Goal: Task Accomplishment & Management: Use online tool/utility

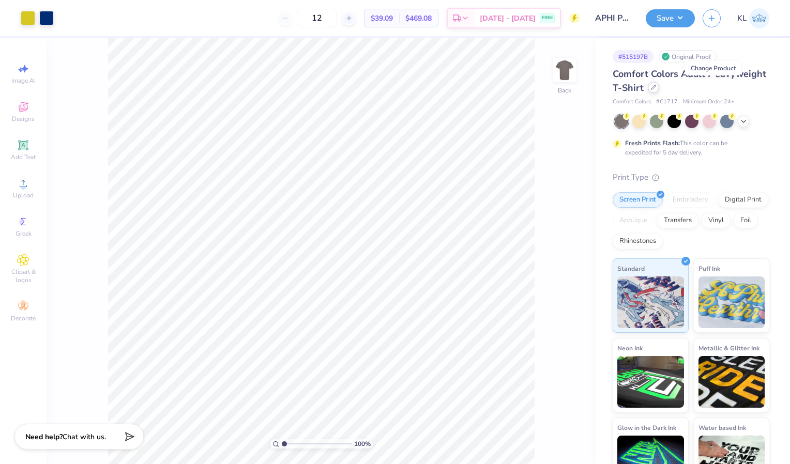
click at [659, 90] on div at bounding box center [652, 87] width 11 height 11
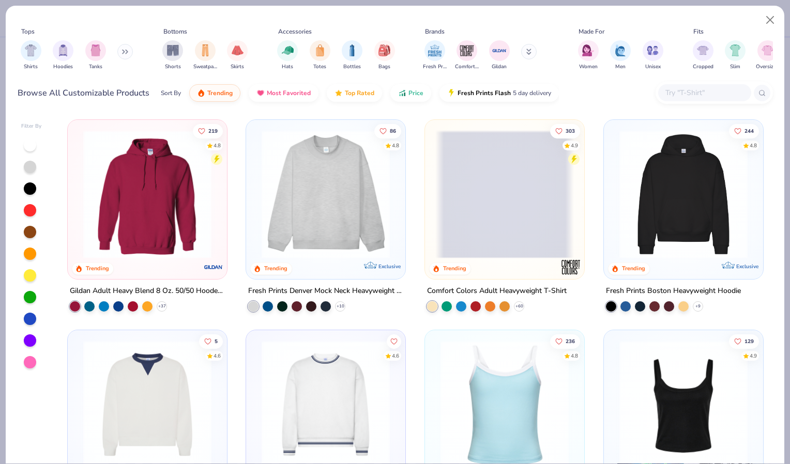
click at [669, 84] on div at bounding box center [704, 92] width 93 height 17
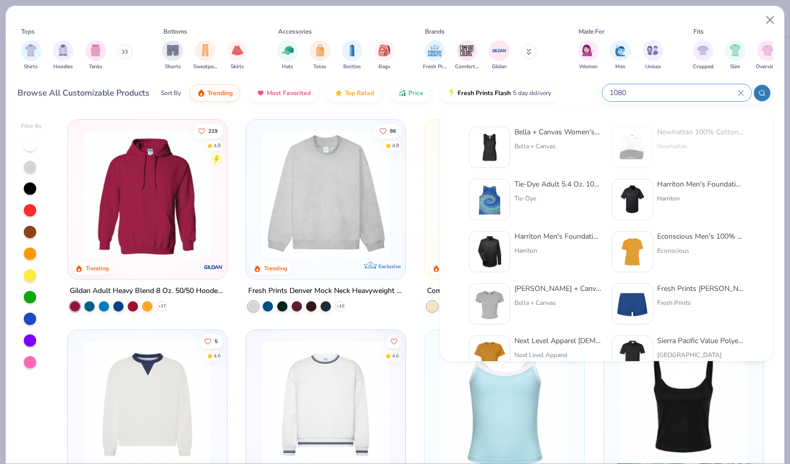
type input "1080"
click at [530, 129] on div "Bella + Canvas Women's Baby Rib Tank" at bounding box center [557, 132] width 87 height 11
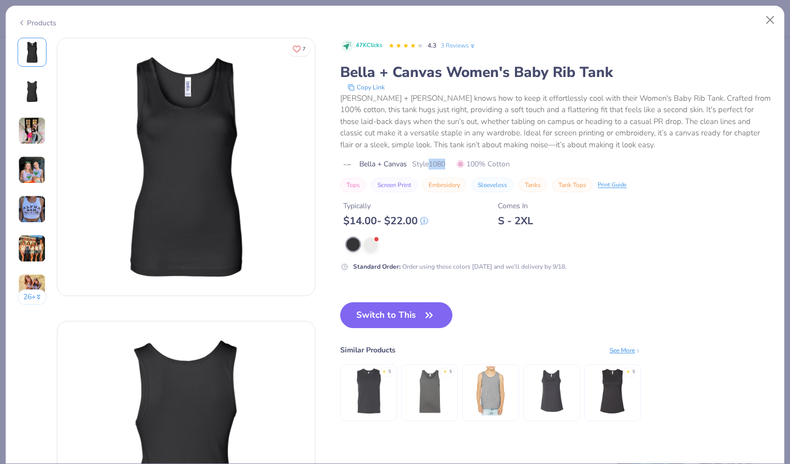
drag, startPoint x: 449, startPoint y: 163, endPoint x: 432, endPoint y: 161, distance: 16.7
click at [432, 161] on span "Style 1080" at bounding box center [428, 164] width 33 height 11
copy span "1080"
click at [777, 22] on button "Close" at bounding box center [770, 20] width 20 height 20
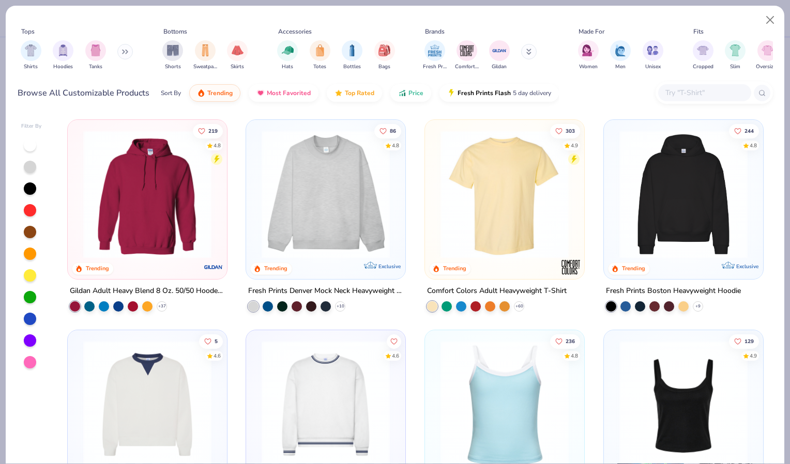
click at [723, 92] on input "text" at bounding box center [704, 93] width 80 height 12
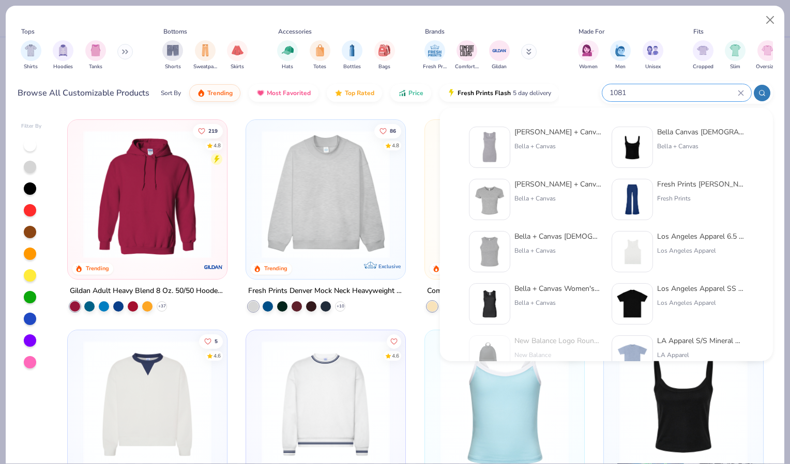
type input "1081"
click at [546, 128] on div "[PERSON_NAME] + Canvas [DEMOGRAPHIC_DATA]' Micro Ribbed Tank" at bounding box center [557, 132] width 87 height 11
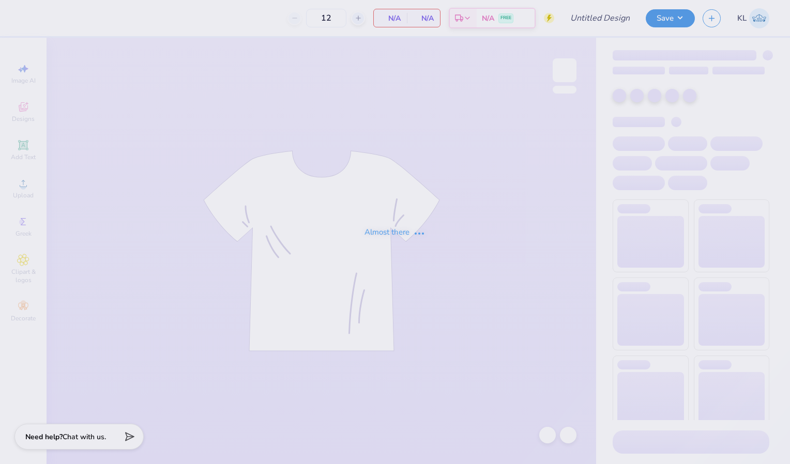
type input "APHI Parents Weekend Merch!"
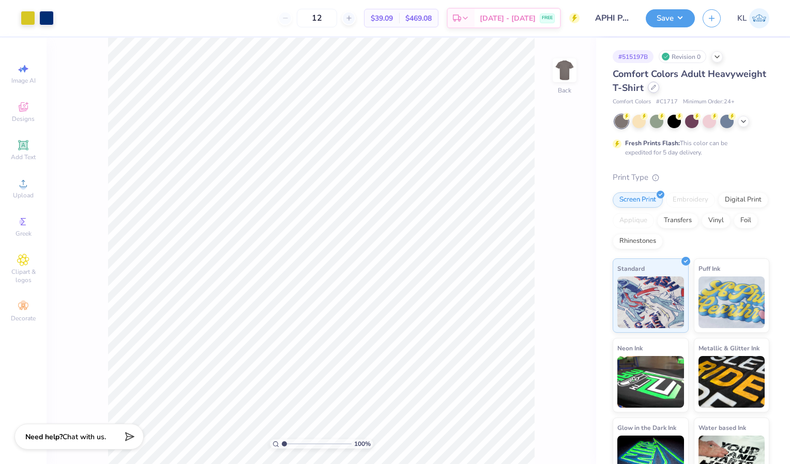
click at [709, 92] on div "Comfort Colors Adult Heavyweight T-Shirt" at bounding box center [690, 81] width 157 height 28
click at [659, 91] on div at bounding box center [652, 87] width 11 height 11
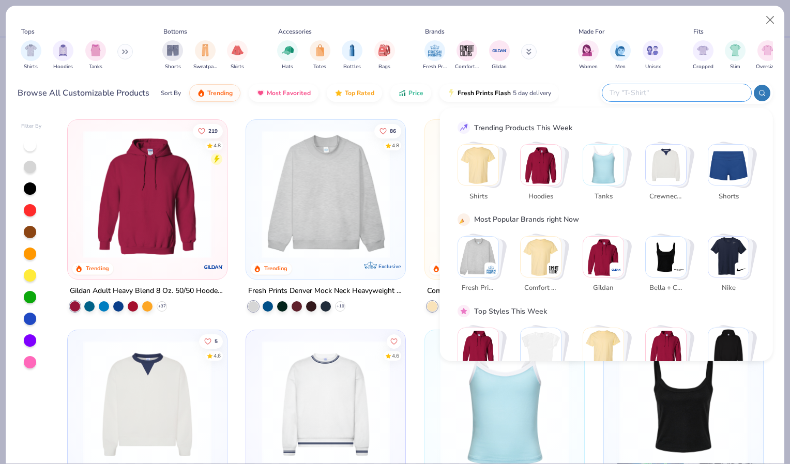
click at [677, 96] on input "text" at bounding box center [675, 93] width 135 height 12
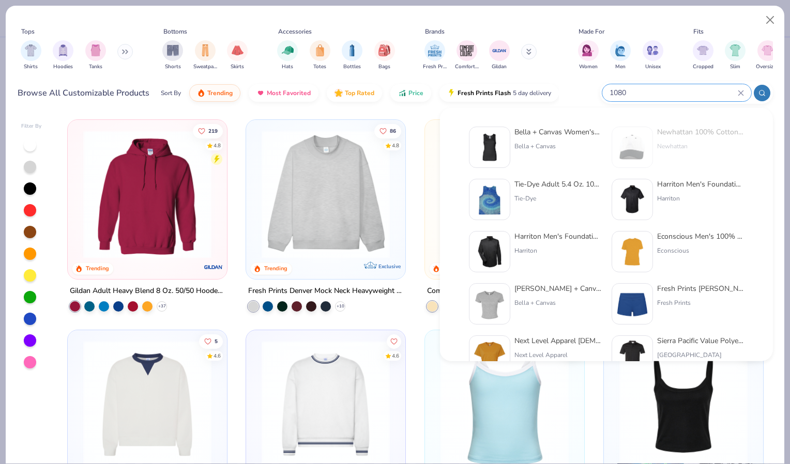
type input "1080"
click at [557, 132] on div "Bella + Canvas Women's Baby Rib Tank" at bounding box center [557, 132] width 87 height 11
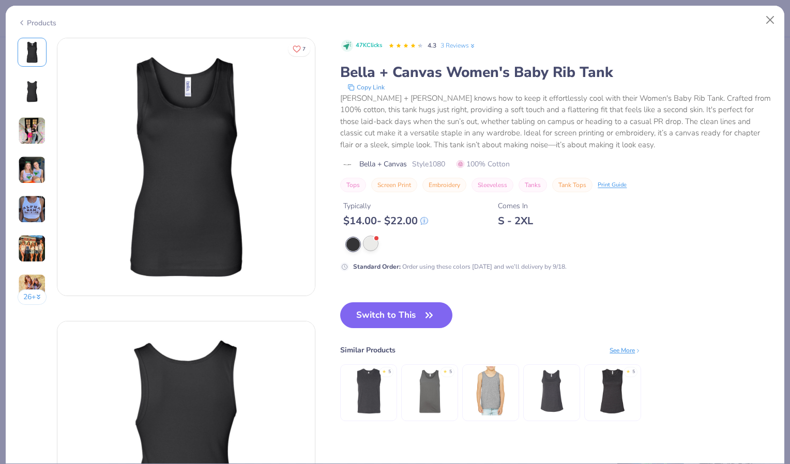
click at [371, 240] on div at bounding box center [370, 243] width 13 height 13
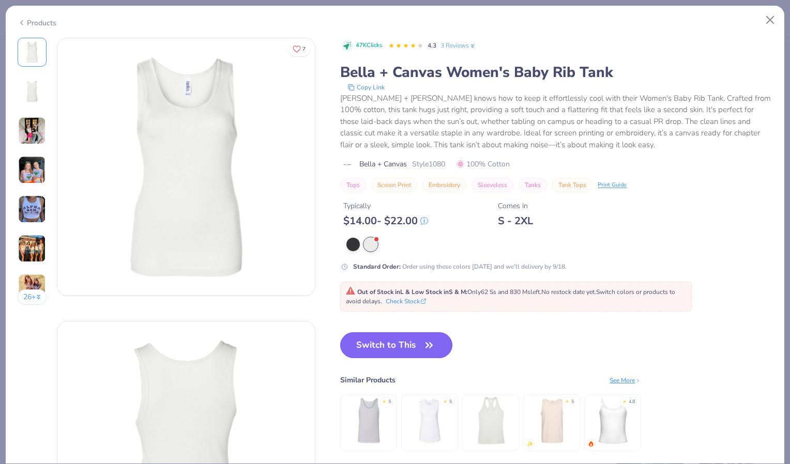
click at [390, 348] on button "Switch to This" at bounding box center [396, 345] width 112 height 26
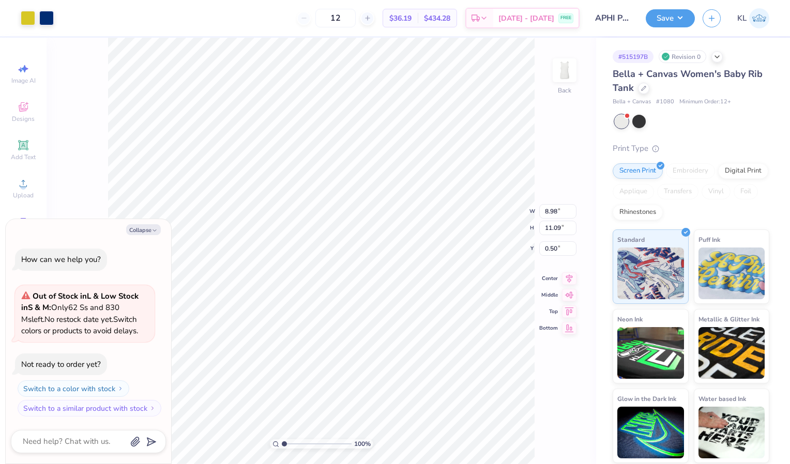
type textarea "x"
type input "7.59"
type input "9.37"
click at [492, 209] on div "100 % Back W 7.59 7.59 " H 9.37 9.37 " Y 0.50 0.50 " Center Middle Top Bottom" at bounding box center [321, 251] width 549 height 426
click at [568, 269] on icon at bounding box center [569, 269] width 7 height 9
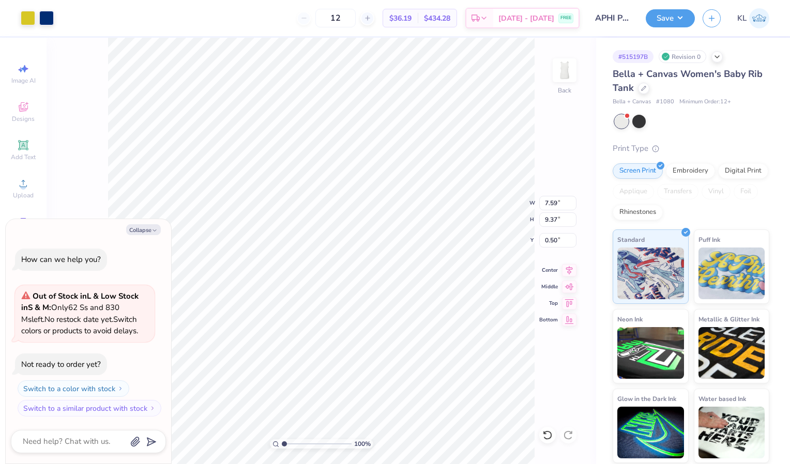
click at [568, 269] on icon at bounding box center [569, 270] width 7 height 9
click at [569, 266] on div "100 % Back W 7.59 7.59 " H 9.37 9.37 " Y 0.50 0.50 " Center Middle Top Bottom" at bounding box center [321, 251] width 549 height 426
click at [669, 24] on button "Save" at bounding box center [669, 18] width 49 height 18
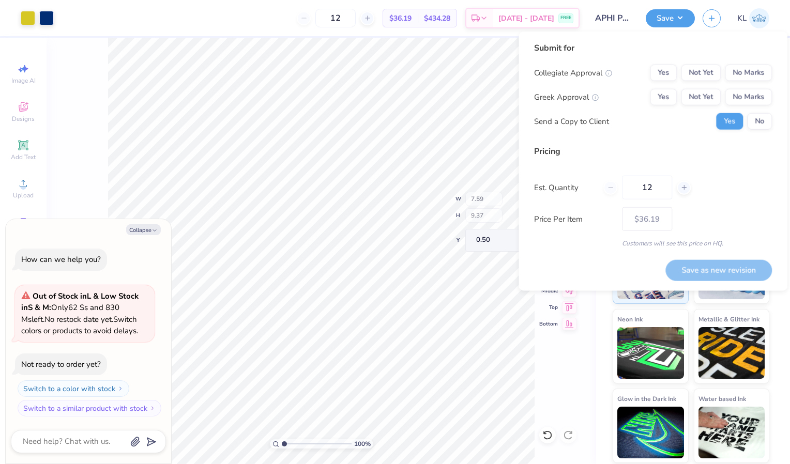
type textarea "x"
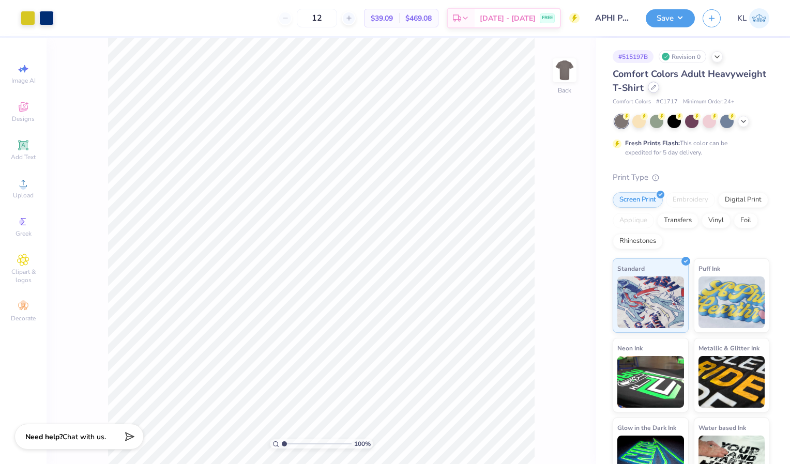
click at [659, 86] on div at bounding box center [652, 87] width 11 height 11
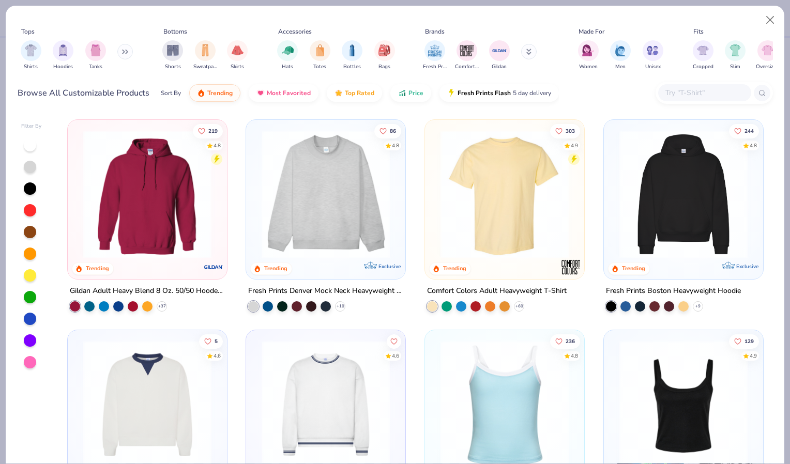
click at [678, 91] on input "text" at bounding box center [704, 93] width 80 height 12
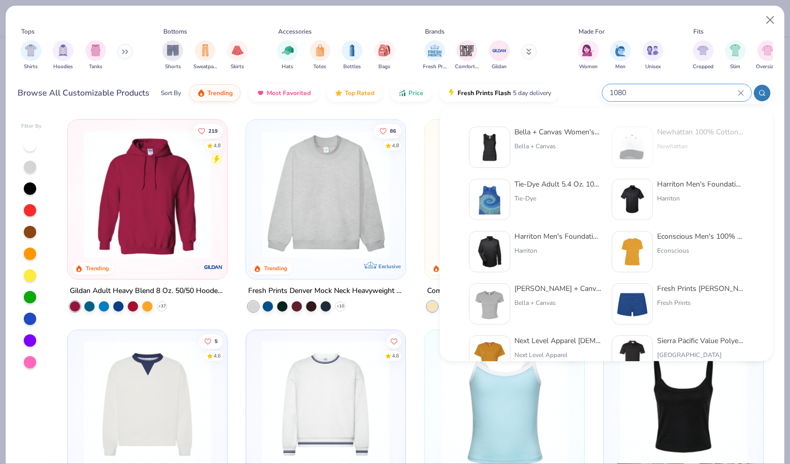
type input "1080"
click at [557, 132] on div "Bella + Canvas Women's Baby Rib Tank" at bounding box center [557, 132] width 87 height 11
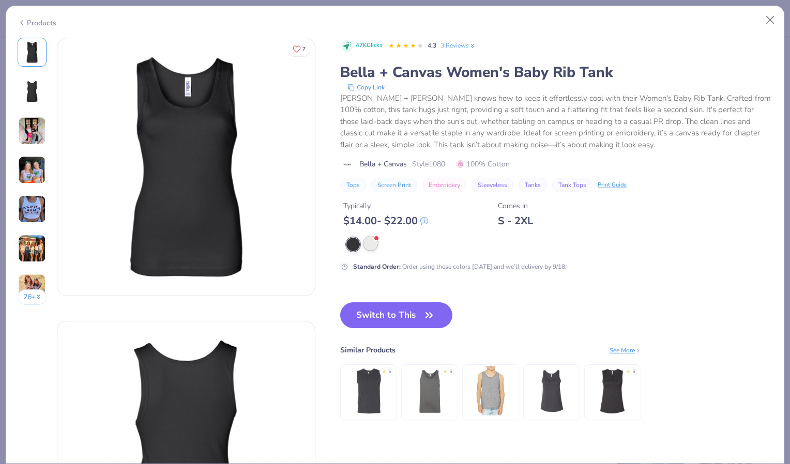
click at [367, 245] on div at bounding box center [370, 243] width 13 height 13
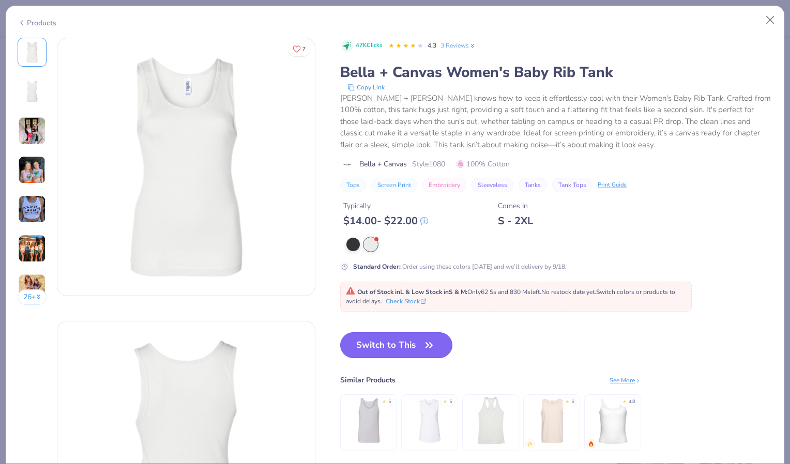
click at [393, 338] on button "Switch to This" at bounding box center [396, 345] width 112 height 26
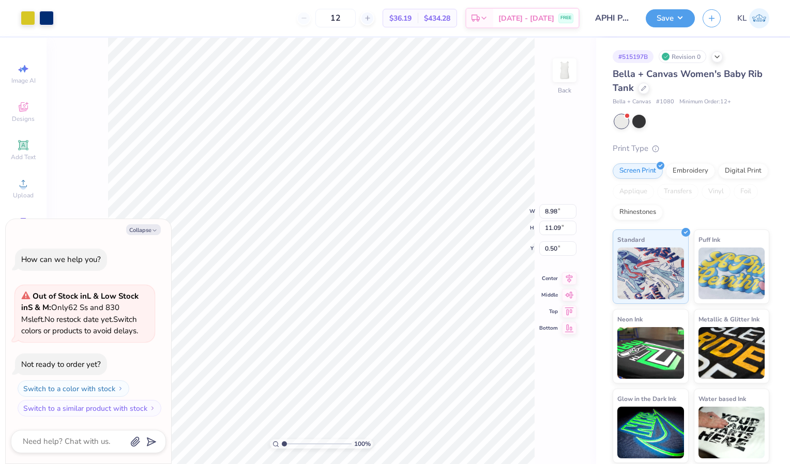
type textarea "x"
type input "7.43"
type input "9.17"
type input "2.42"
click at [568, 268] on icon at bounding box center [569, 269] width 14 height 12
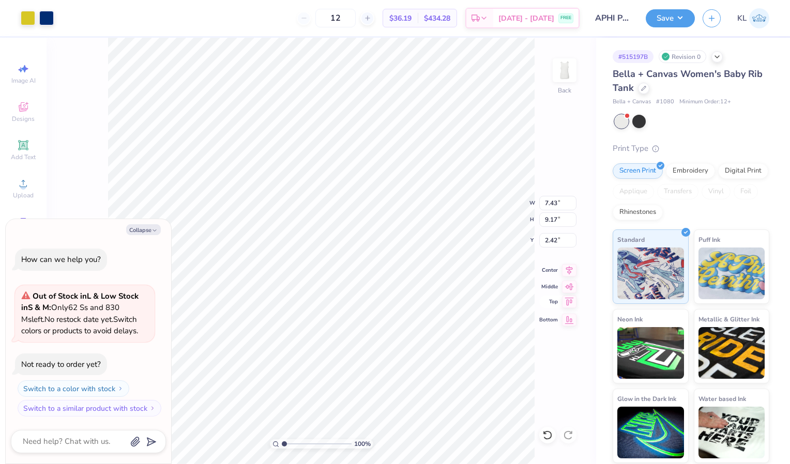
click at [570, 300] on icon at bounding box center [569, 302] width 9 height 8
type textarea "x"
type input "0.50"
click at [674, 20] on button "Save" at bounding box center [669, 17] width 49 height 18
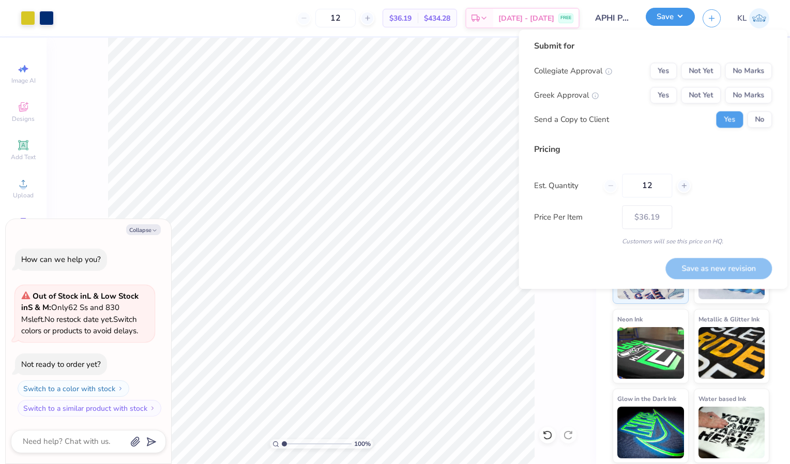
type textarea "x"
click at [671, 69] on button "Yes" at bounding box center [663, 71] width 27 height 17
click at [659, 95] on button "Yes" at bounding box center [663, 95] width 27 height 17
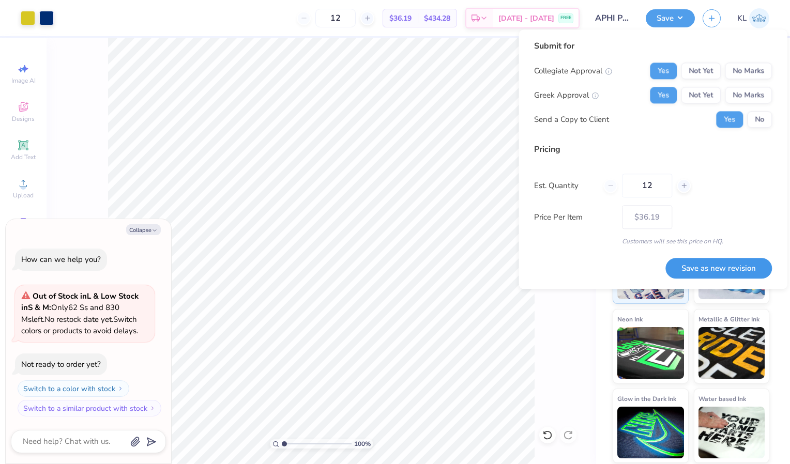
click at [719, 259] on button "Save as new revision" at bounding box center [718, 268] width 106 height 21
type input "$36.19"
type textarea "x"
type input "– –"
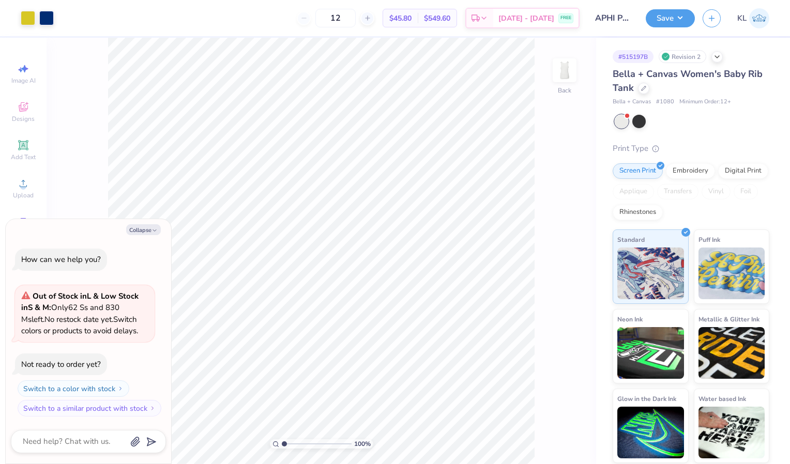
click at [641, 93] on div "Bella + Canvas Women's Baby Rib Tank" at bounding box center [690, 81] width 157 height 28
click at [643, 90] on div at bounding box center [643, 87] width 11 height 11
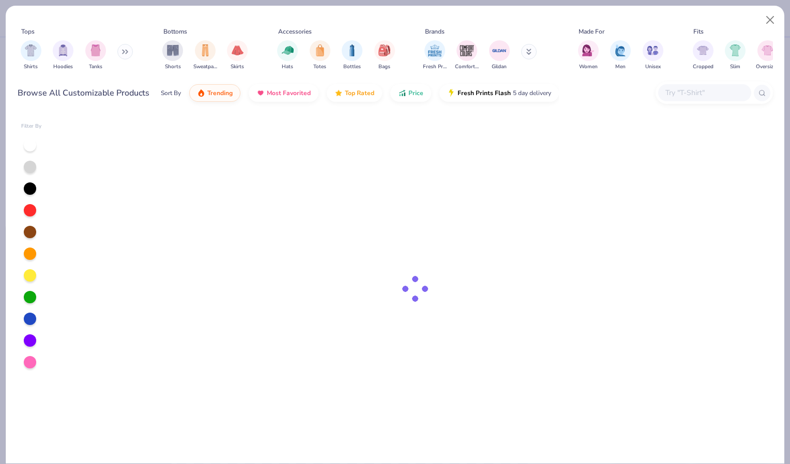
type textarea "x"
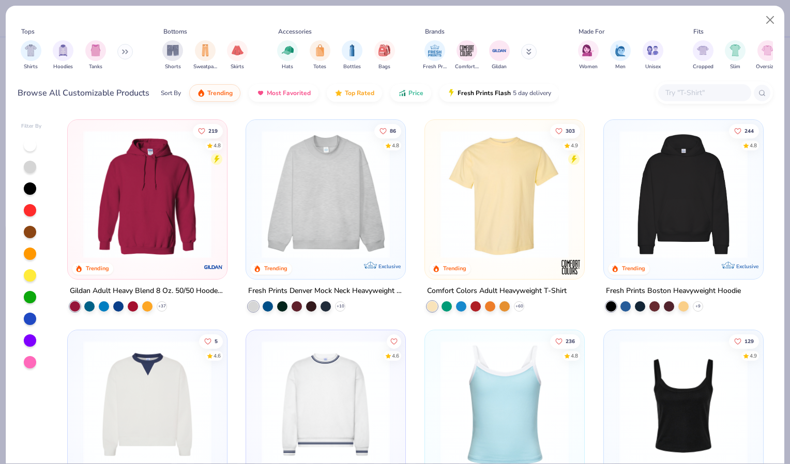
click at [706, 87] on input "text" at bounding box center [704, 93] width 80 height 12
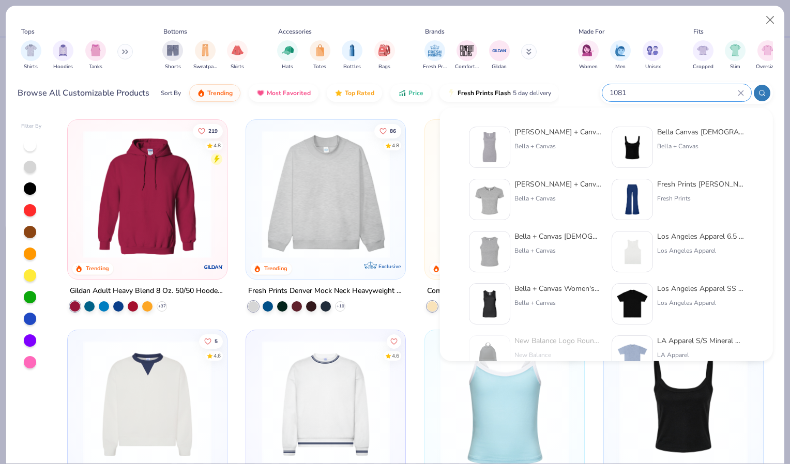
type input "1081"
click at [494, 146] on img at bounding box center [489, 147] width 32 height 32
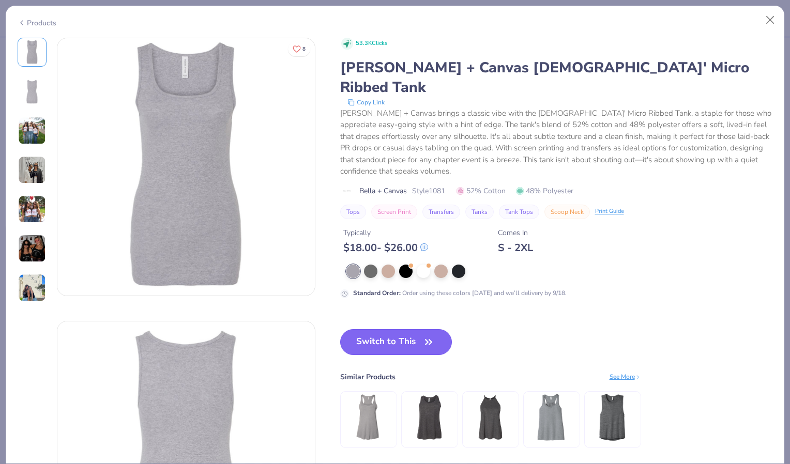
click at [393, 331] on button "Switch to This" at bounding box center [396, 342] width 112 height 26
click at [401, 329] on button "Switch to This" at bounding box center [396, 342] width 112 height 26
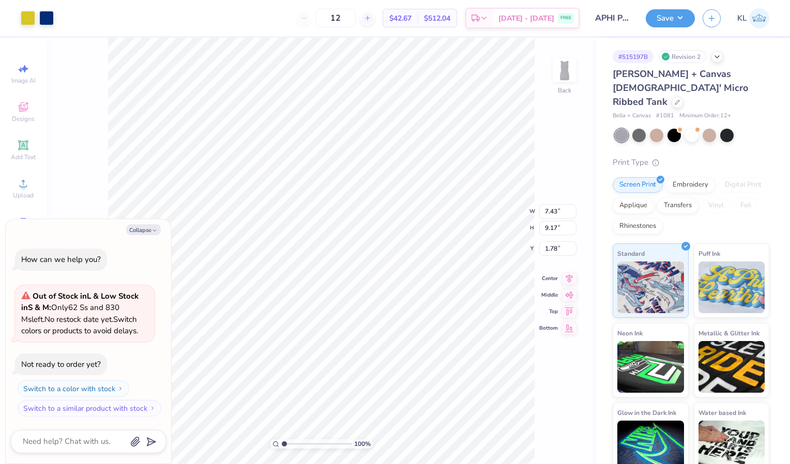
click at [568, 280] on icon at bounding box center [569, 278] width 14 height 12
click at [564, 284] on icon at bounding box center [569, 285] width 14 height 12
type textarea "x"
type input "4.91"
click at [567, 264] on icon at bounding box center [569, 269] width 14 height 12
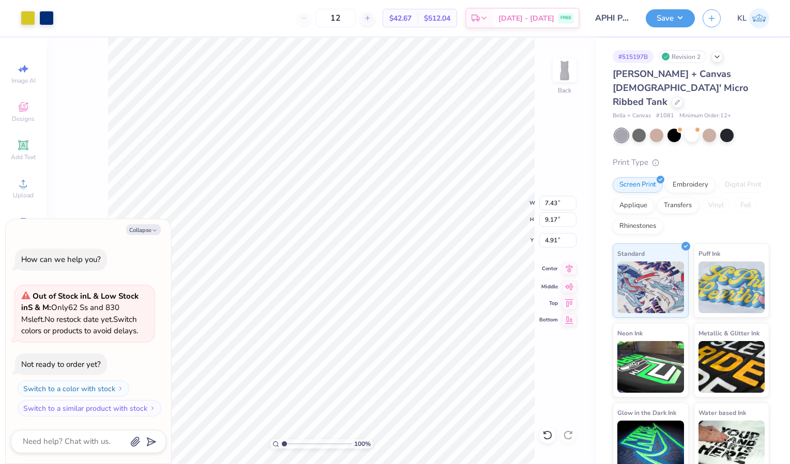
click at [569, 263] on icon at bounding box center [569, 269] width 14 height 12
click at [567, 266] on icon at bounding box center [569, 269] width 7 height 9
click at [570, 302] on icon at bounding box center [569, 302] width 9 height 8
type textarea "x"
type input "0.50"
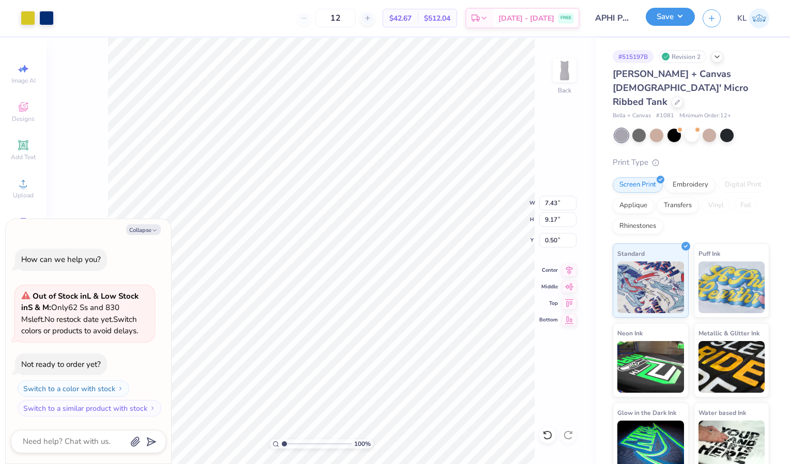
click at [661, 20] on button "Save" at bounding box center [669, 17] width 49 height 18
type textarea "x"
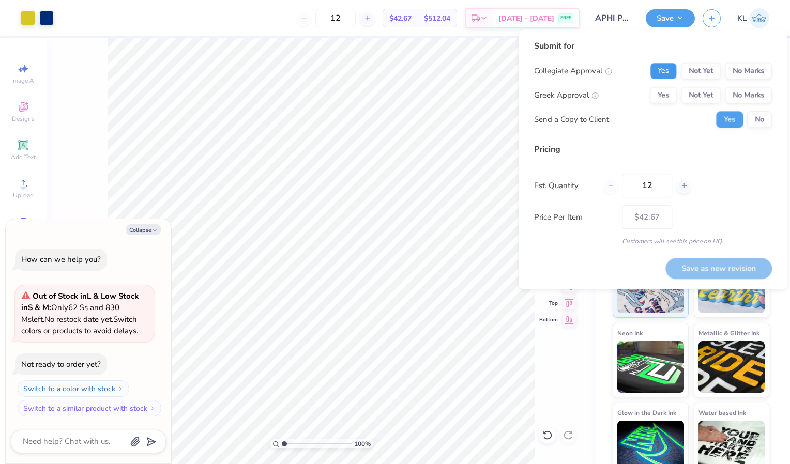
click at [670, 72] on button "Yes" at bounding box center [663, 71] width 27 height 17
click at [667, 94] on button "Yes" at bounding box center [663, 95] width 27 height 17
click at [726, 264] on button "Save as new revision" at bounding box center [718, 268] width 106 height 21
type input "$42.67"
type textarea "x"
